Goal: Information Seeking & Learning: Understand process/instructions

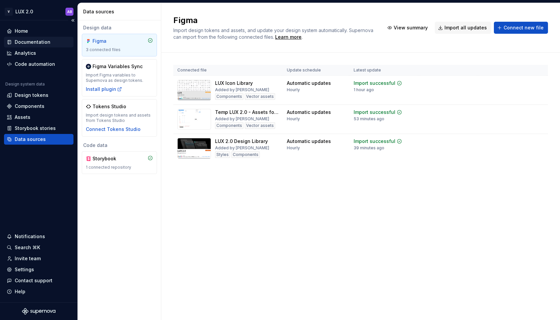
click at [26, 42] on div "Documentation" at bounding box center [33, 42] width 36 height 7
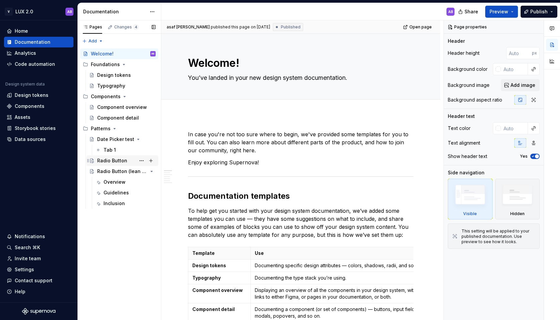
click at [110, 159] on div "Radio Button" at bounding box center [112, 160] width 30 height 7
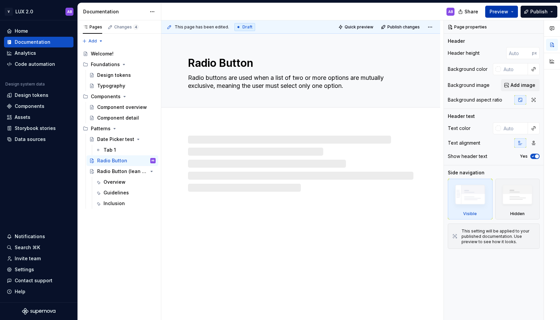
click at [513, 12] on button "Preview" at bounding box center [501, 12] width 33 height 12
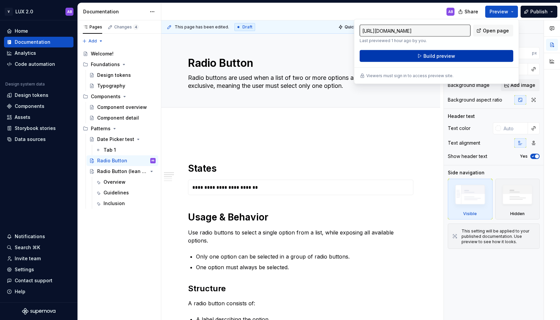
click at [484, 53] on button "Build preview" at bounding box center [437, 56] width 154 height 12
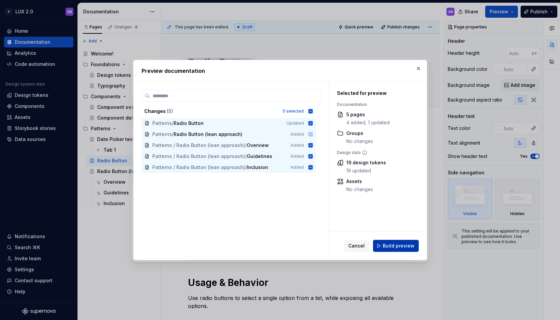
click at [386, 244] on span "Build preview" at bounding box center [399, 245] width 32 height 7
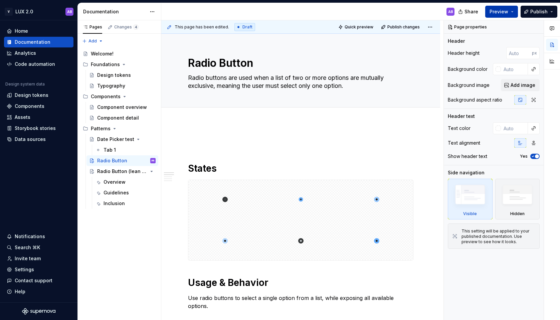
click at [514, 11] on button "Preview" at bounding box center [501, 12] width 33 height 12
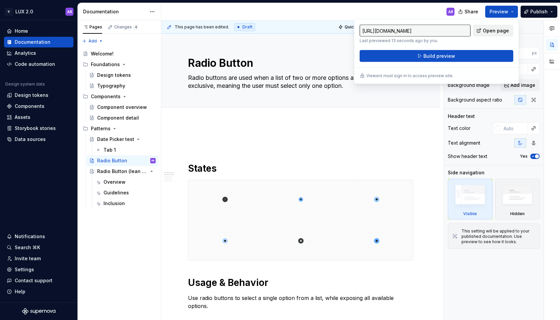
click at [498, 32] on span "Open page" at bounding box center [496, 30] width 26 height 7
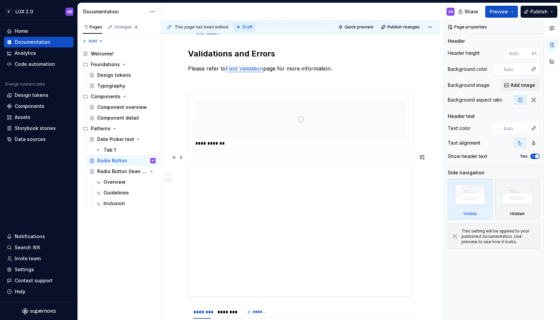
scroll to position [470, 0]
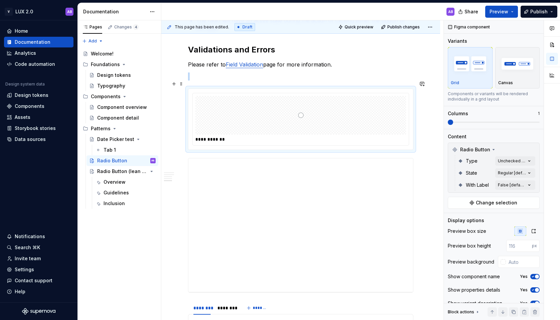
click at [303, 107] on img at bounding box center [300, 115] width 5 height 33
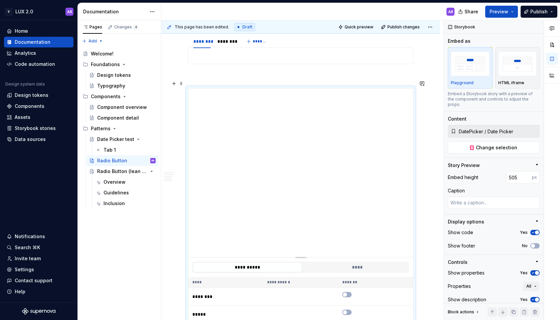
scroll to position [735, 0]
type textarea "*"
type input "340"
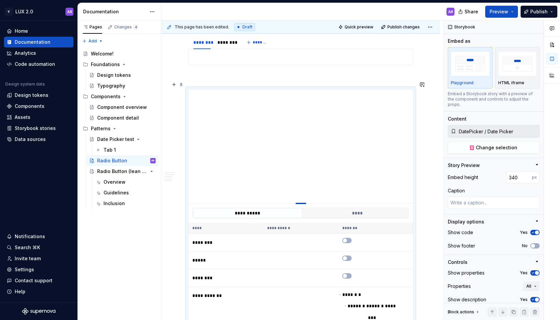
type textarea "*"
type input "322"
type textarea "*"
type input "308"
type textarea "*"
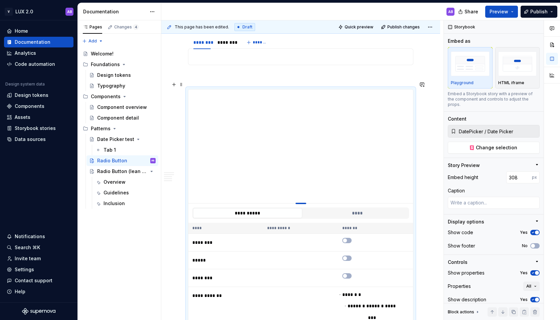
type input "287"
type textarea "*"
type input "273"
type textarea "*"
type input "260"
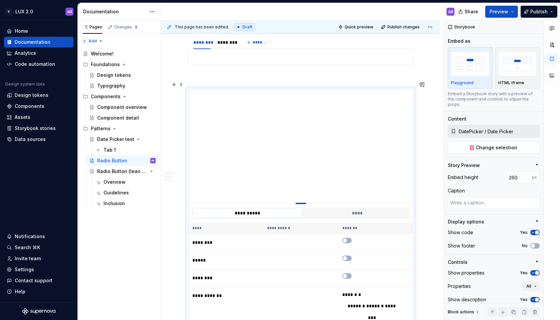
type textarea "*"
type input "248"
type textarea "*"
type input "234"
type textarea "*"
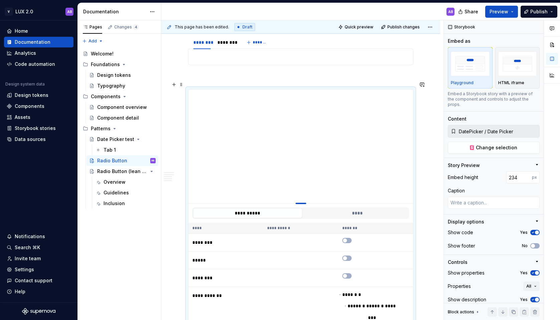
type input "225"
type textarea "*"
type input "215"
type textarea "*"
type input "207"
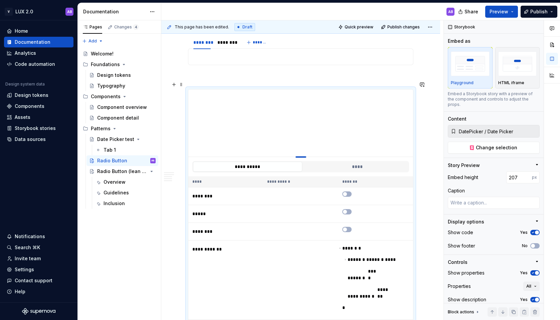
type textarea "*"
type input "201"
type textarea "*"
type input "190"
type textarea "*"
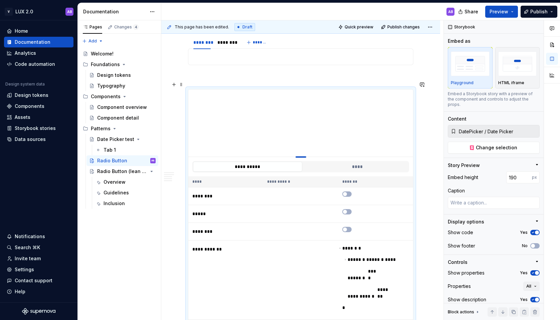
type input "179"
type textarea "*"
type input "176"
type textarea "*"
type input "171"
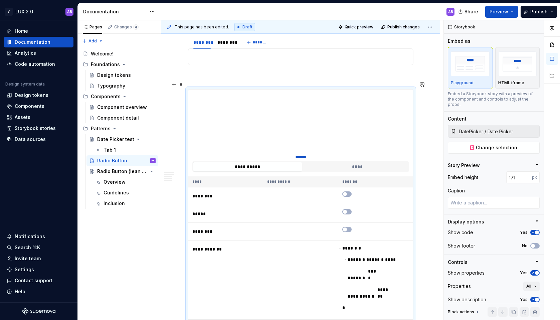
type textarea "*"
type input "168"
type textarea "*"
type input "163"
type textarea "*"
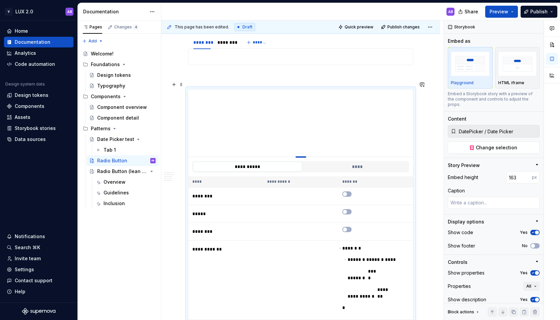
type input "159"
type textarea "*"
type input "154"
type textarea "*"
type input "150"
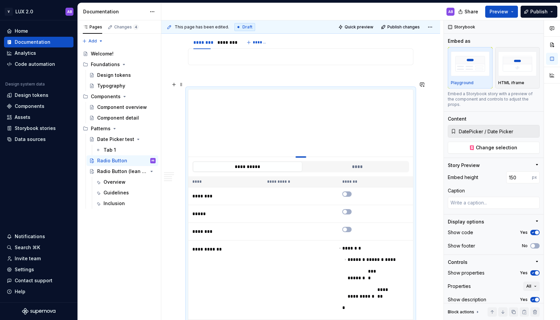
type textarea "*"
type input "147"
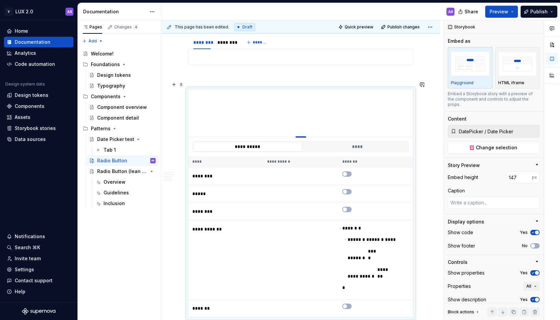
type textarea "*"
type input "141"
type textarea "*"
type input "138"
type textarea "*"
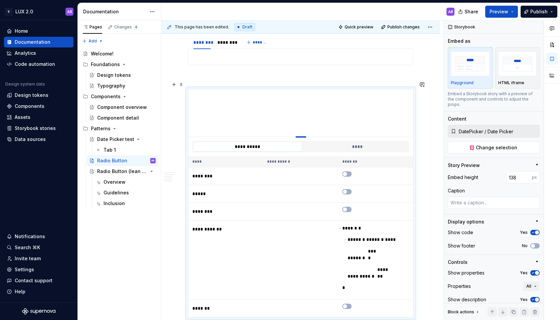
type input "135"
type textarea "*"
type input "132"
type textarea "*"
type input "130"
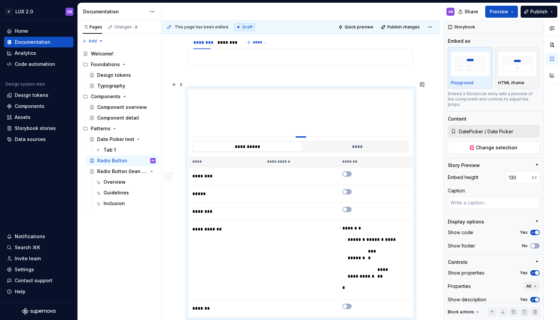
type textarea "*"
type input "128"
type textarea "*"
type input "126"
type textarea "*"
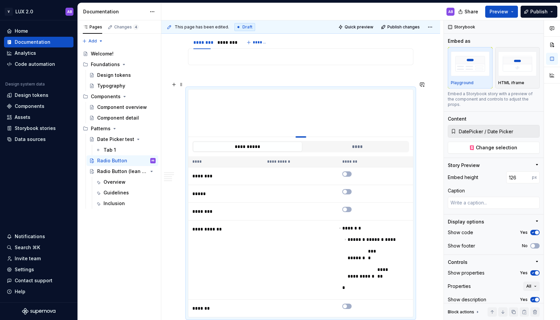
type input "124"
type textarea "*"
type input "122"
type textarea "*"
type input "120"
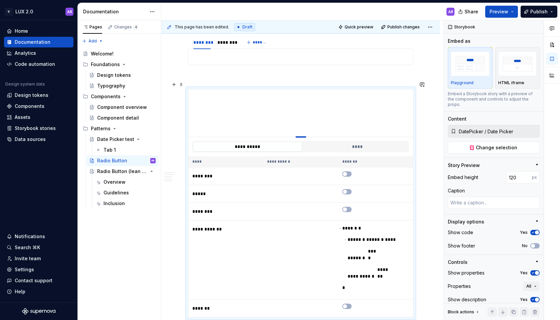
type textarea "*"
type input "119"
type textarea "*"
type input "118"
type textarea "*"
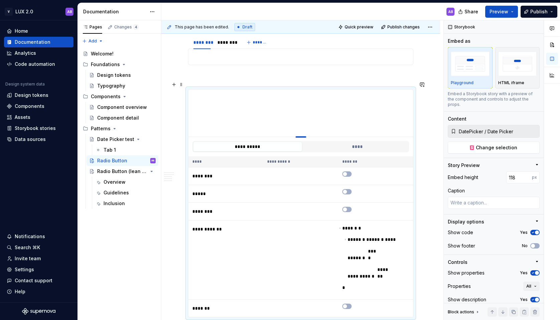
type input "117"
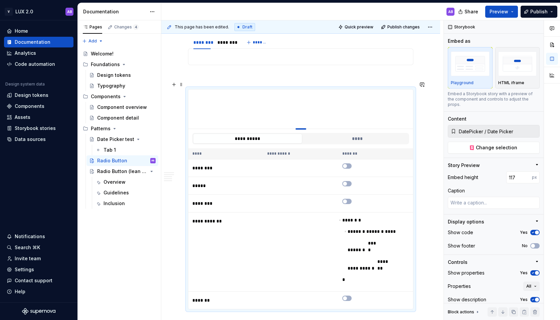
type textarea "*"
type input "116"
type textarea "*"
type input "115"
type textarea "*"
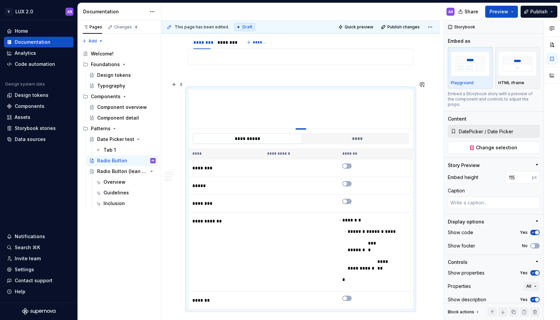
type input "114"
type textarea "*"
type input "113"
type textarea "*"
type input "112"
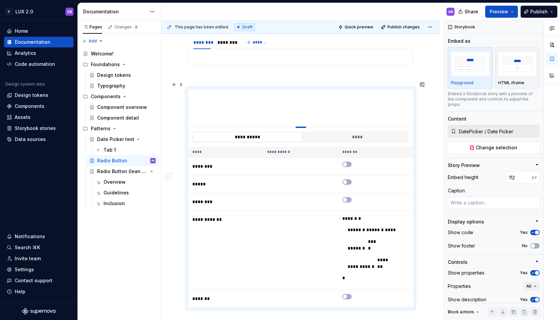
type textarea "*"
type input "111"
type textarea "*"
type input "110"
type textarea "*"
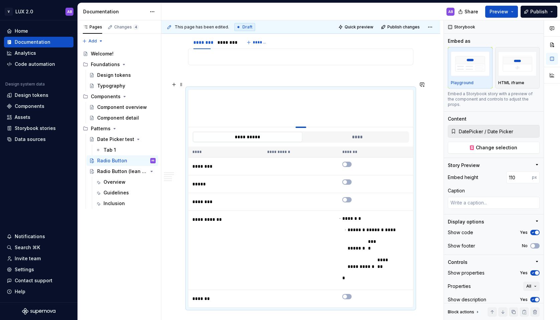
type input "109"
type textarea "*"
type input "108"
type textarea "*"
type input "107"
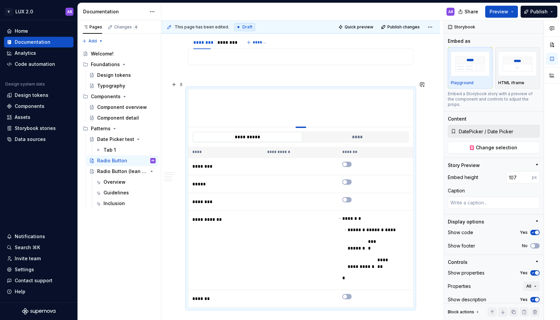
type textarea "*"
type input "106"
type textarea "*"
type input "105"
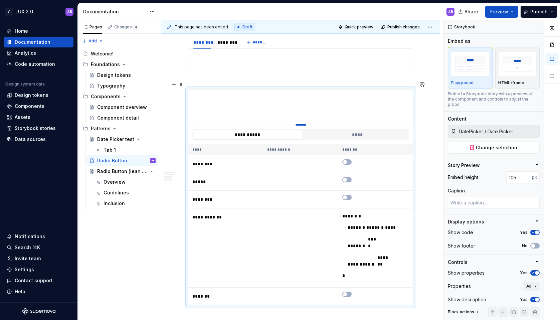
type textarea "*"
type input "104"
type textarea "*"
type input "101"
type textarea "*"
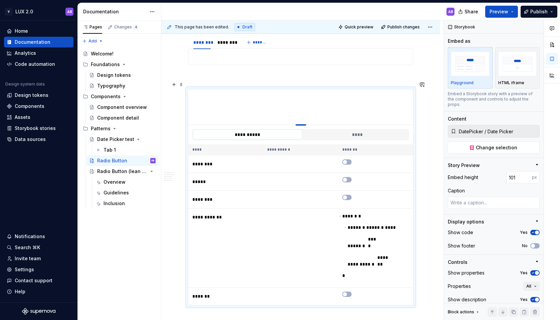
type input "100"
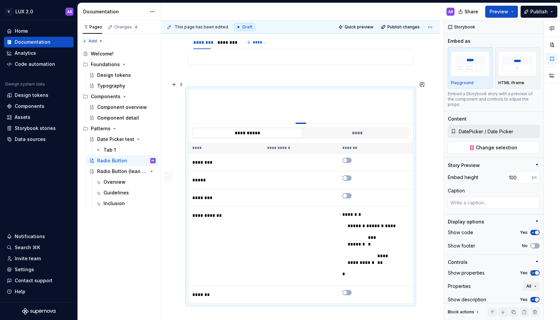
drag, startPoint x: 302, startPoint y: 250, endPoint x: 311, endPoint y: 115, distance: 134.9
type textarea "*"
type input "101"
click at [513, 8] on button "Preview" at bounding box center [501, 12] width 33 height 12
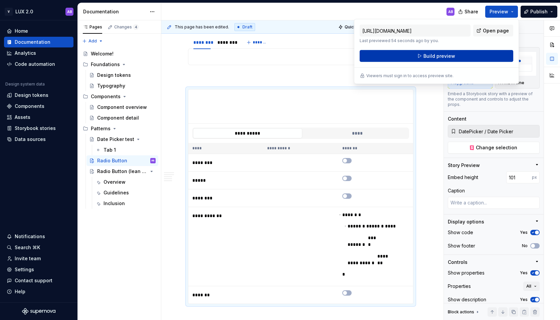
click at [434, 55] on span "Build preview" at bounding box center [440, 56] width 32 height 7
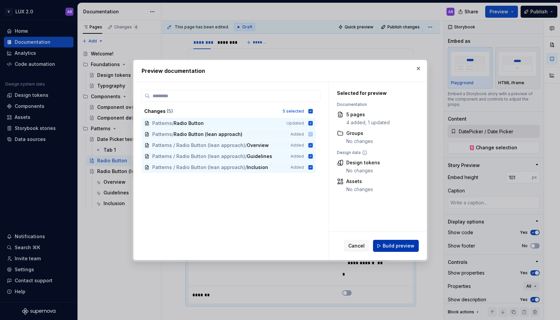
click at [399, 244] on span "Build preview" at bounding box center [399, 245] width 32 height 7
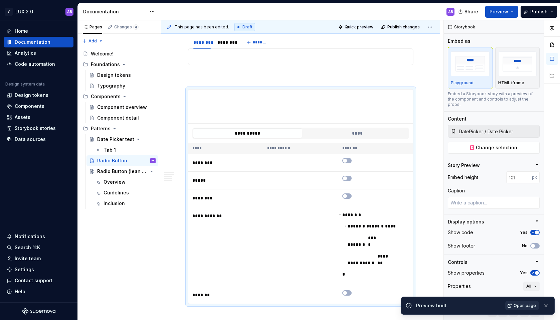
click at [522, 306] on span "Open page" at bounding box center [525, 305] width 22 height 5
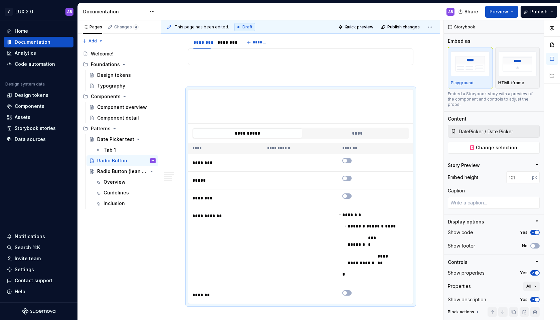
type textarea "*"
